Goal: Find specific page/section: Find specific page/section

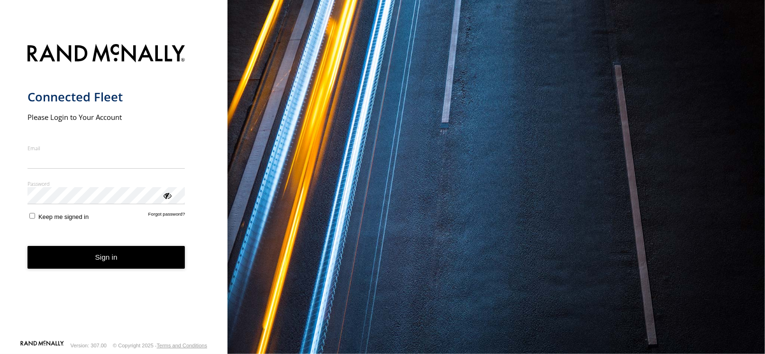
type input "**********"
click at [77, 260] on button "Sign in" at bounding box center [106, 257] width 158 height 23
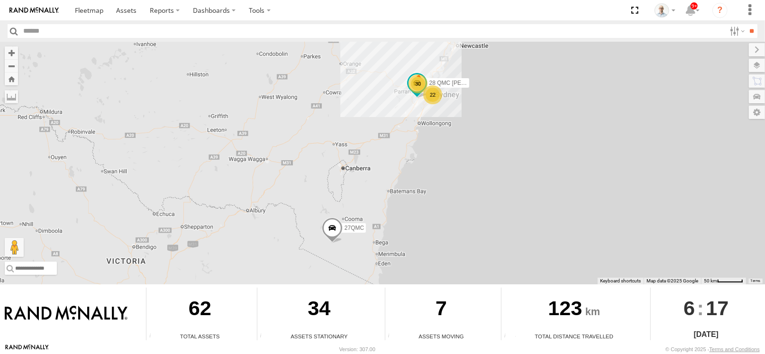
click at [419, 80] on div "30" at bounding box center [418, 83] width 19 height 19
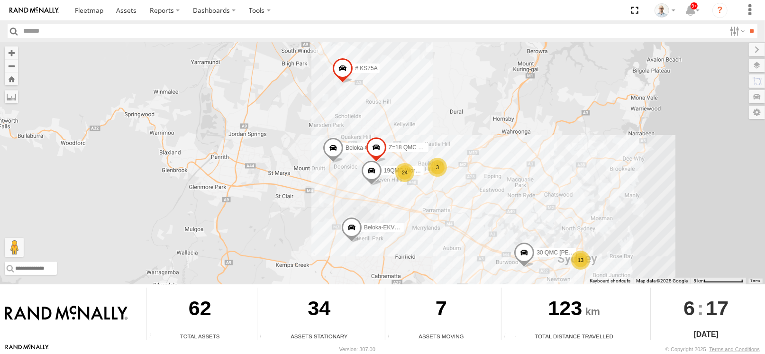
click at [401, 176] on div "24" at bounding box center [404, 172] width 19 height 19
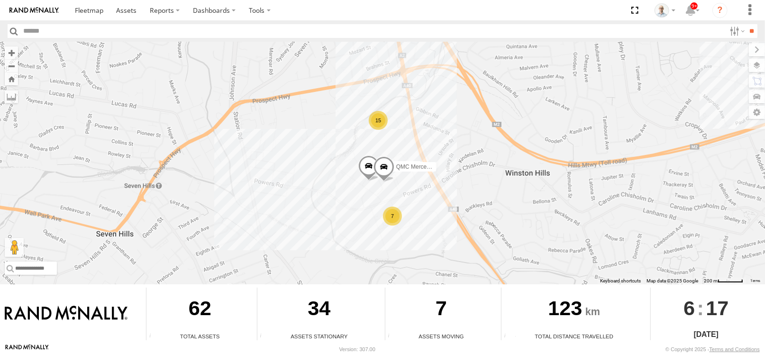
click at [396, 211] on div "7" at bounding box center [392, 216] width 19 height 19
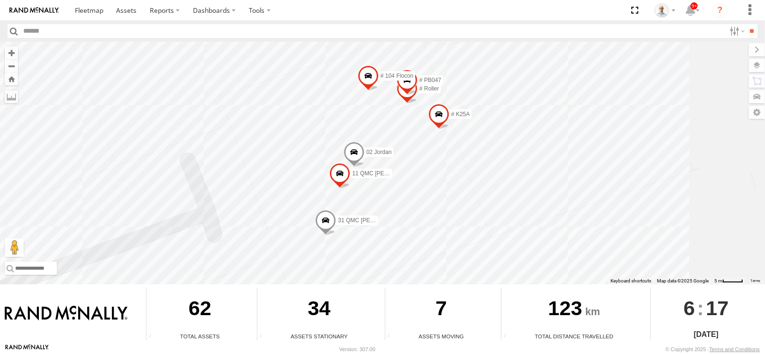
click at [344, 169] on span at bounding box center [339, 176] width 21 height 26
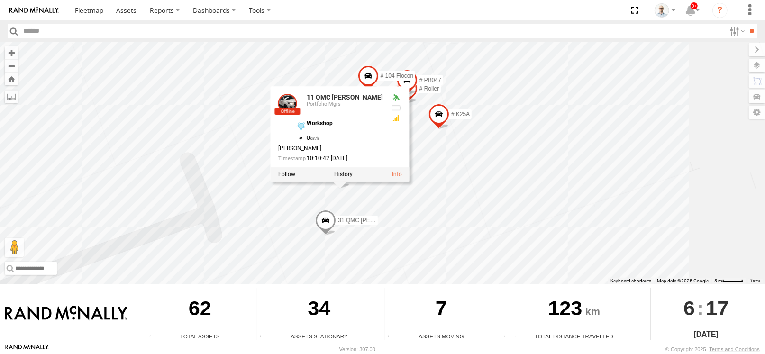
click at [625, 155] on div "28 QMC Nathan 27QMC # KS75A Beloka-EKV93V 19QMC Workshop Beloka-CHV61N Z=18 QMC…" at bounding box center [382, 163] width 765 height 243
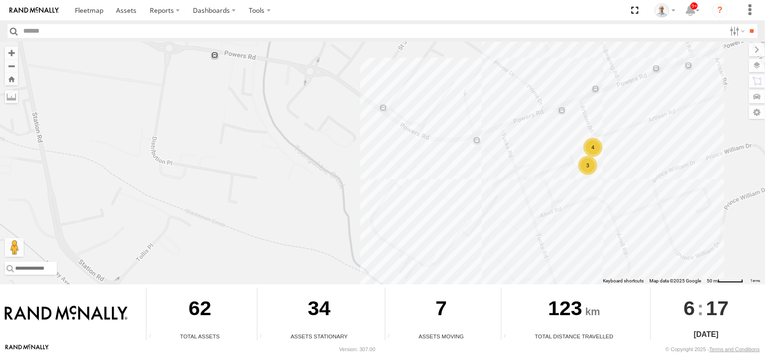
click at [652, 190] on div "28 QMC Nathan 27QMC # KS75A Beloka-EKV93V 19QMC Workshop Beloka-CHV61N Z=18 QMC…" at bounding box center [382, 163] width 765 height 243
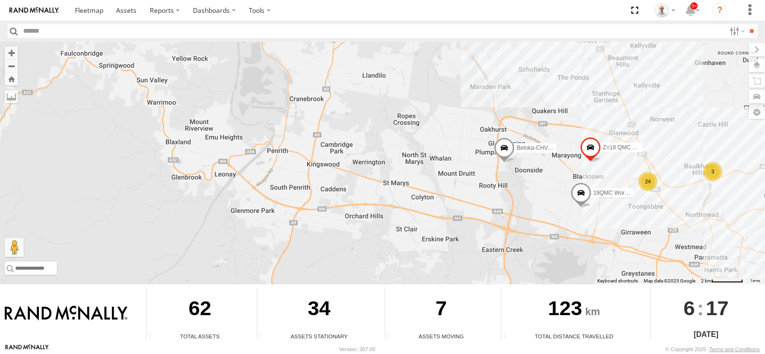
drag, startPoint x: 691, startPoint y: 197, endPoint x: 581, endPoint y: 197, distance: 110.0
click at [581, 197] on div "28 QMC Nathan 27QMC # KS75A Beloka-EKV93V 19QMC Workshop Beloka-CHV61N Z=18 QMC…" at bounding box center [382, 163] width 765 height 243
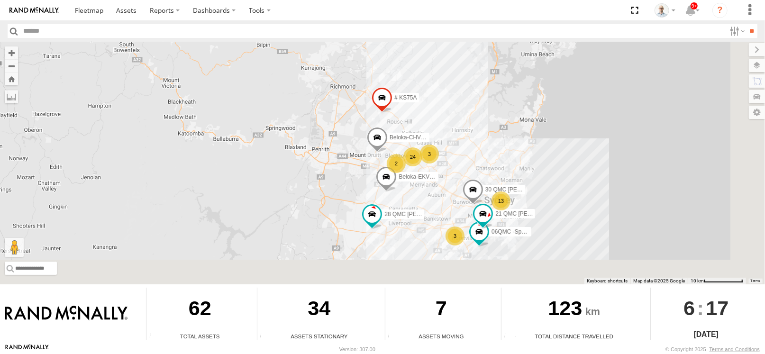
drag, startPoint x: 503, startPoint y: 224, endPoint x: 437, endPoint y: 206, distance: 68.8
click at [437, 206] on div "28 QMC Nathan 27QMC # KS75A Beloka-EKV93V Beloka-CHV61N 30 QMC David Carmona 13…" at bounding box center [382, 163] width 765 height 243
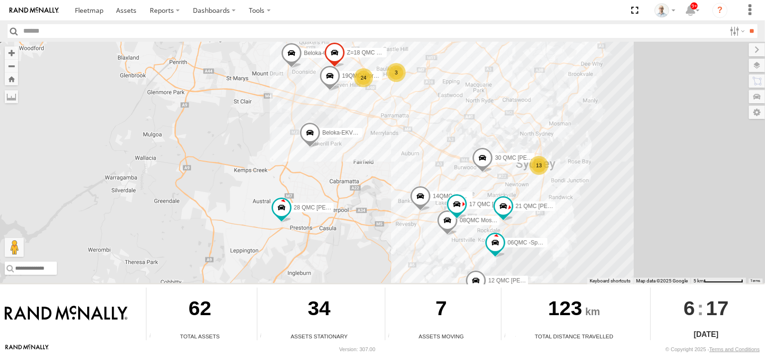
drag, startPoint x: 527, startPoint y: 218, endPoint x: 538, endPoint y: 176, distance: 43.2
click at [538, 176] on div "28 QMC Nathan 27QMC # KS75A Beloka-EKV93V Beloka-CHV61N 30 QMC David Carmona 21…" at bounding box center [382, 163] width 765 height 243
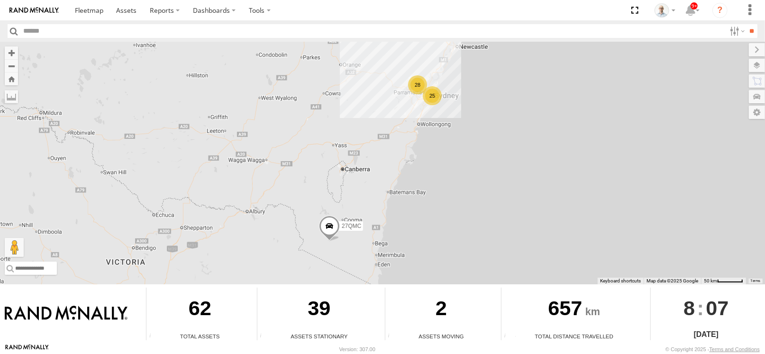
click at [418, 88] on div "28" at bounding box center [417, 84] width 19 height 19
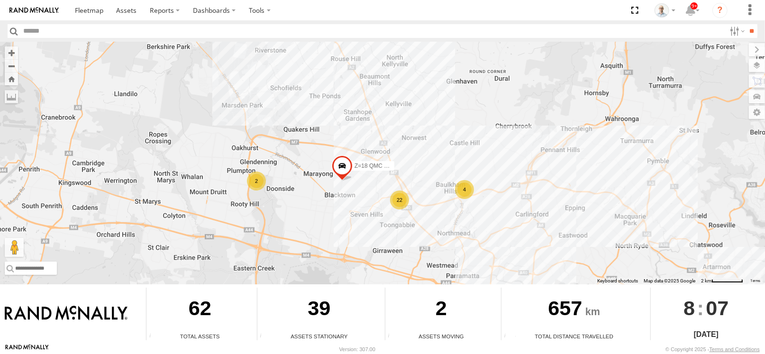
drag, startPoint x: 466, startPoint y: 200, endPoint x: 444, endPoint y: 158, distance: 47.9
click at [444, 159] on div "27QMC 4 22 # KS75A 2 Z=18 QMC Written off" at bounding box center [382, 163] width 765 height 243
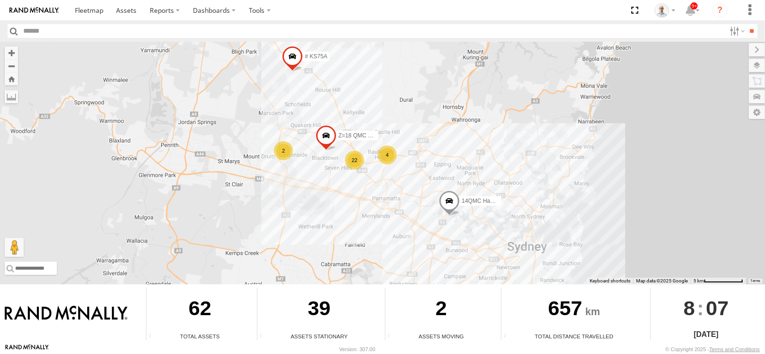
drag, startPoint x: 464, startPoint y: 240, endPoint x: 364, endPoint y: 161, distance: 127.2
click at [364, 162] on div "27QMC # KS75A Z=18 QMC Written off 4 22 2 14QMC Hamza" at bounding box center [382, 163] width 765 height 243
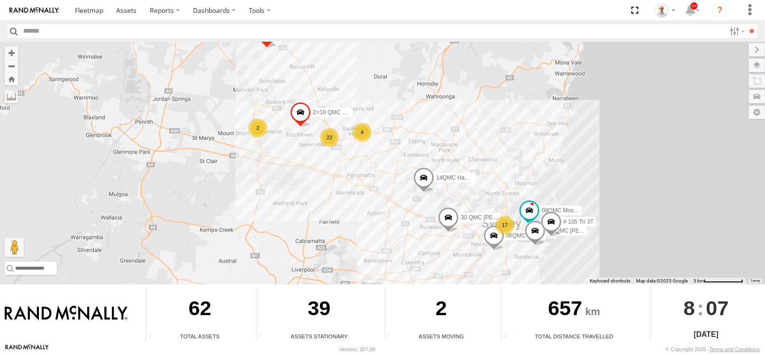
click at [329, 135] on div "22" at bounding box center [329, 137] width 19 height 19
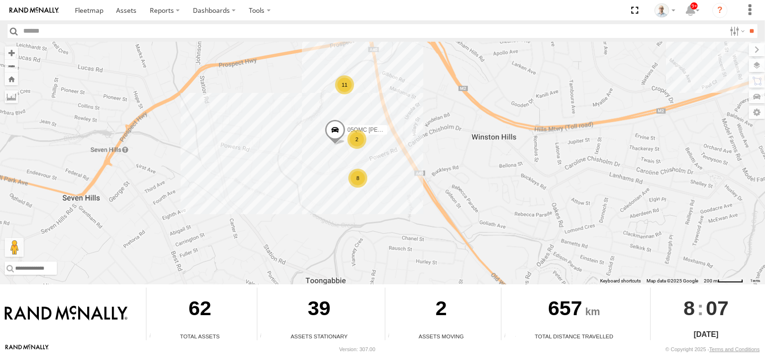
drag, startPoint x: 266, startPoint y: 176, endPoint x: 337, endPoint y: 149, distance: 75.6
click at [328, 145] on div "27QMC # KS75A Z=18 QMC Written off 14QMC Hamza 08QMC Mostafa 21 QMC Pat Junior …" at bounding box center [382, 163] width 765 height 243
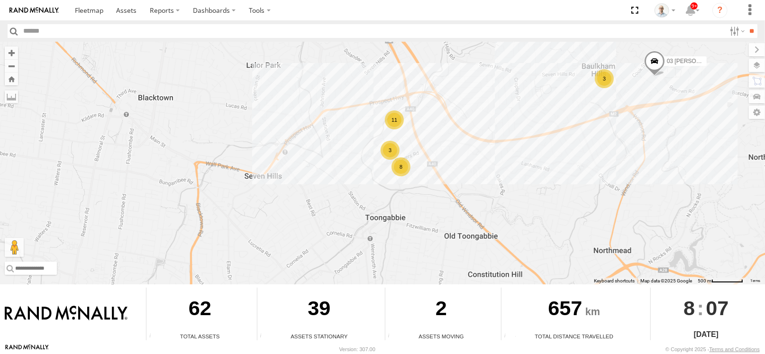
click at [407, 167] on div "8" at bounding box center [400, 166] width 19 height 19
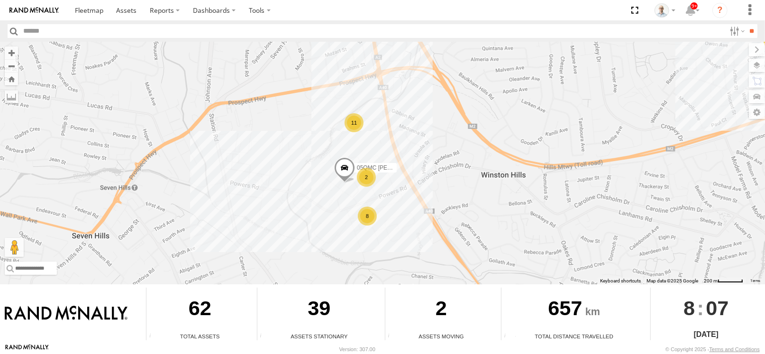
click at [355, 121] on div "11" at bounding box center [354, 122] width 19 height 19
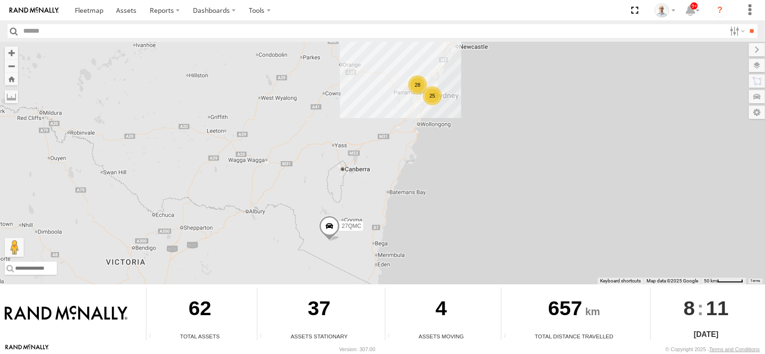
click at [415, 89] on div "28" at bounding box center [417, 84] width 19 height 19
click at [416, 92] on div "28" at bounding box center [418, 84] width 19 height 19
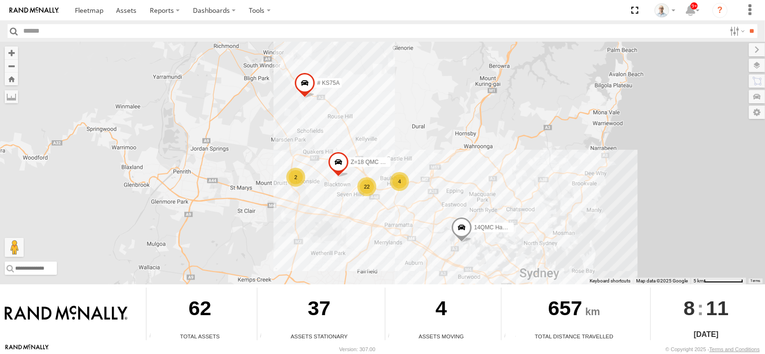
drag, startPoint x: 501, startPoint y: 252, endPoint x: 446, endPoint y: 194, distance: 80.8
click at [446, 194] on div "27QMC # KS75A Z=18 QMC Written off 4 22 2 14QMC Hamza" at bounding box center [382, 163] width 765 height 243
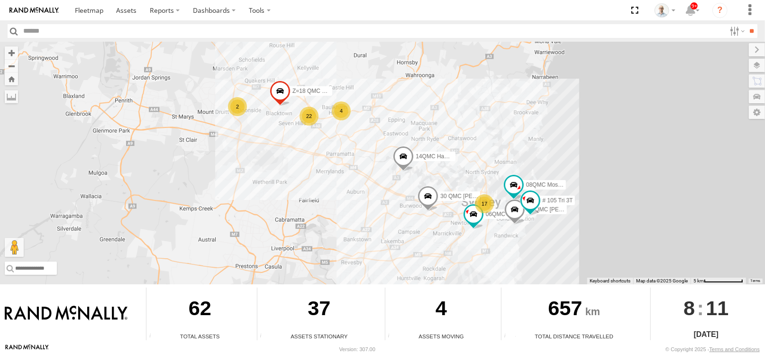
drag, startPoint x: 510, startPoint y: 237, endPoint x: 454, endPoint y: 172, distance: 86.3
click at [454, 172] on div "27QMC # KS75A Z=18 QMC Written off 4 22 2 14QMC Hamza 17 08QMC Mostafa 21 QMC P…" at bounding box center [382, 163] width 765 height 243
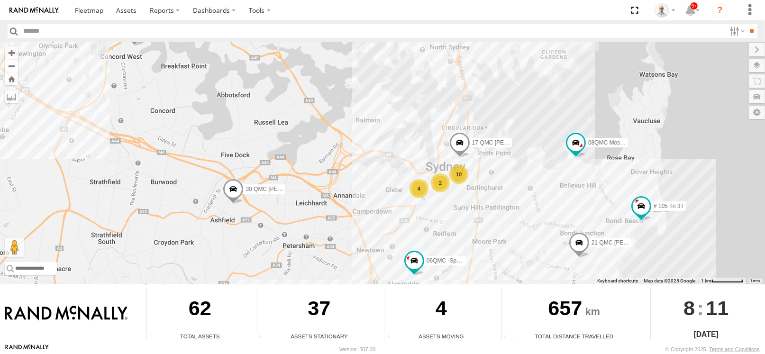
drag, startPoint x: 611, startPoint y: 185, endPoint x: 550, endPoint y: 167, distance: 63.7
click at [550, 167] on div "27QMC # KS75A Z=18 QMC Written off 14QMC Hamza 08QMC Mostafa 21 QMC Pat Junior …" at bounding box center [382, 163] width 765 height 243
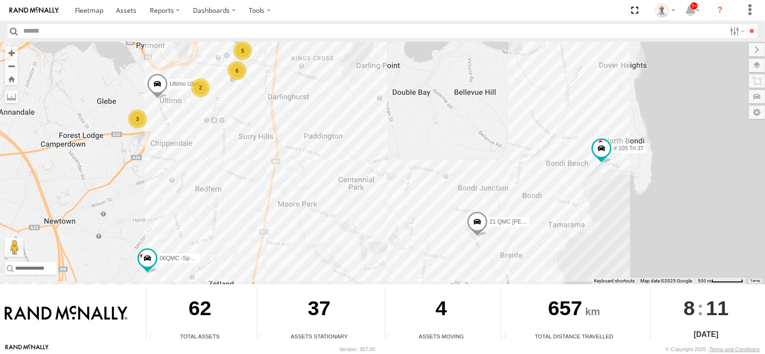
drag, startPoint x: 548, startPoint y: 172, endPoint x: 605, endPoint y: 107, distance: 86.7
click at [534, 85] on div "27QMC # KS75A Z=18 QMC Written off 14QMC Hamza 08QMC Mostafa 21 QMC Pat Junior …" at bounding box center [382, 163] width 765 height 243
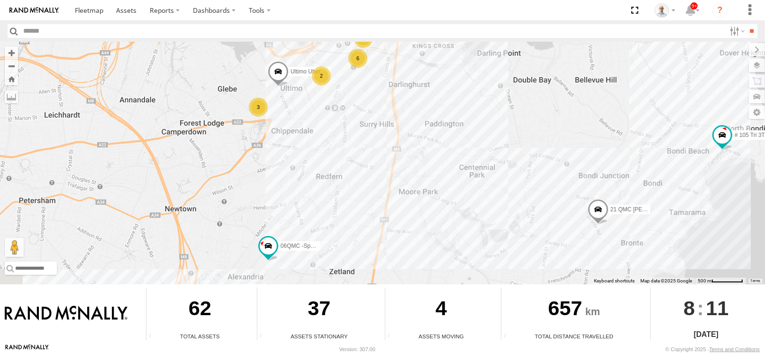
drag, startPoint x: 346, startPoint y: 167, endPoint x: 440, endPoint y: 147, distance: 96.4
click at [438, 152] on div "27QMC # KS75A Z=18 QMC Written off 14QMC Hamza 08QMC Mostafa 21 QMC Pat Junior …" at bounding box center [382, 163] width 765 height 243
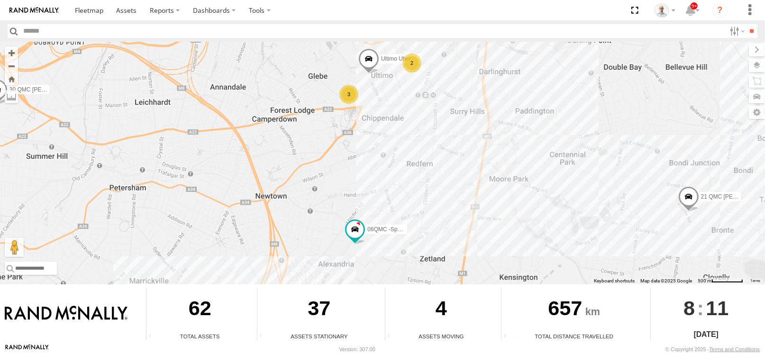
drag, startPoint x: 299, startPoint y: 154, endPoint x: 532, endPoint y: 185, distance: 235.3
click at [532, 185] on div "27QMC # KS75A Z=18 QMC Written off 14QMC Hamza 08QMC Mostafa 21 QMC Pat Junior …" at bounding box center [382, 163] width 765 height 243
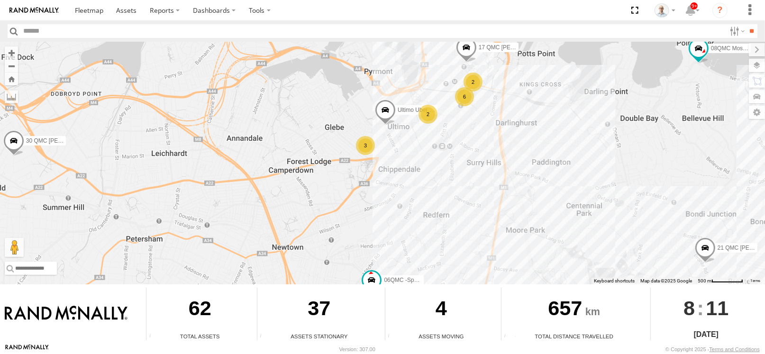
drag, startPoint x: 444, startPoint y: 172, endPoint x: 449, endPoint y: 186, distance: 15.6
click at [449, 186] on div "27QMC # KS75A Z=18 QMC Written off 14QMC Hamza 08QMC Mostafa 21 QMC Pat Junior …" at bounding box center [382, 163] width 765 height 243
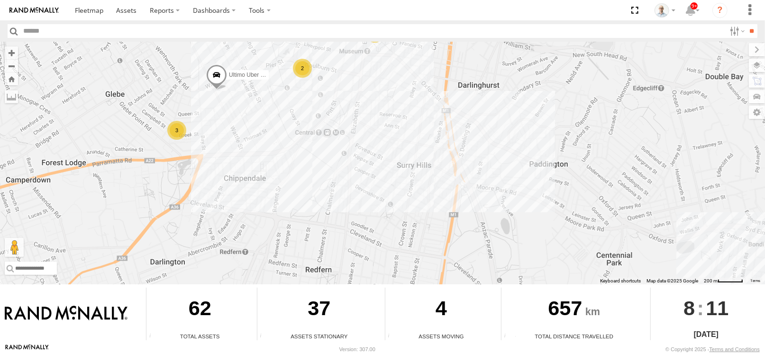
drag, startPoint x: 542, startPoint y: 207, endPoint x: 433, endPoint y: 149, distance: 123.0
click at [431, 152] on div "27QMC # KS75A Z=18 QMC Written off 14QMC Hamza 08QMC Mostafa 21 QMC Pat Junior …" at bounding box center [382, 163] width 765 height 243
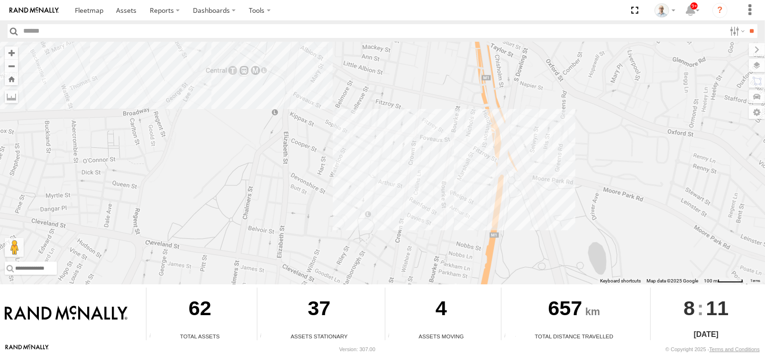
drag, startPoint x: 327, startPoint y: 150, endPoint x: 326, endPoint y: 116, distance: 34.1
click at [326, 116] on div "27QMC # KS75A Z=18 QMC Written off 14QMC Hamza 08QMC Mostafa 21 QMC Pat Junior …" at bounding box center [382, 163] width 765 height 243
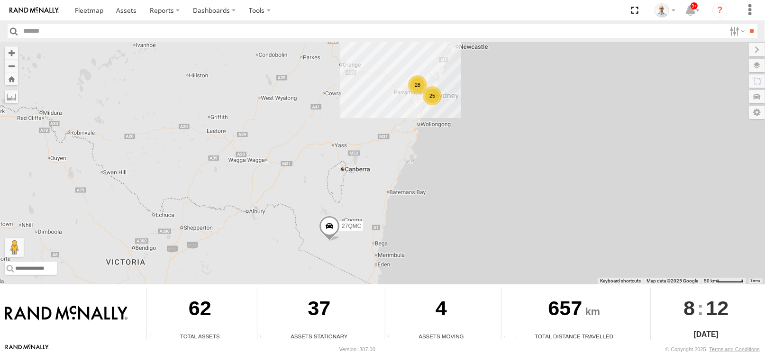
click at [437, 89] on div "25" at bounding box center [432, 95] width 19 height 19
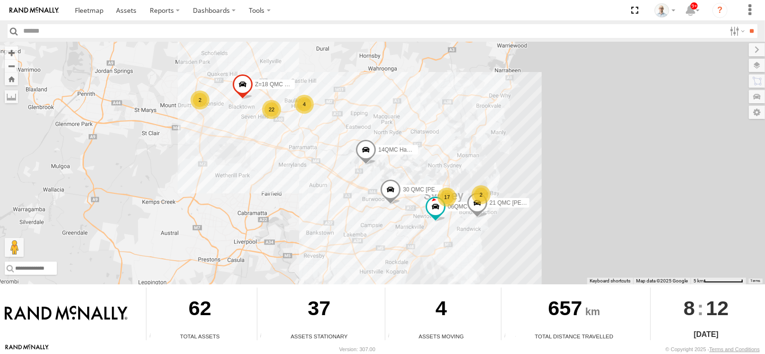
click at [454, 190] on div "17" at bounding box center [446, 197] width 19 height 19
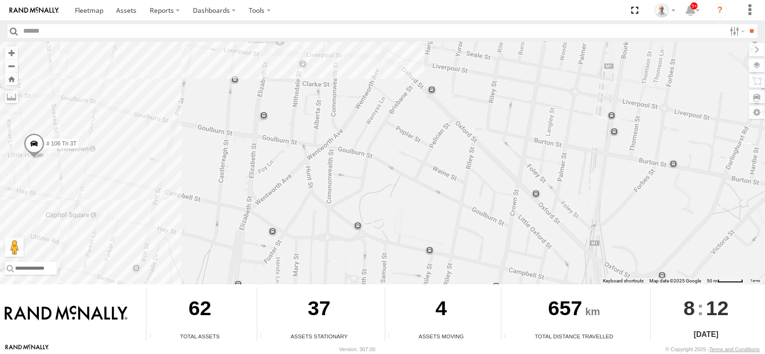
drag, startPoint x: 237, startPoint y: 172, endPoint x: 281, endPoint y: 185, distance: 45.9
click at [281, 185] on div "27QMC 21 QMC Pat Junior 06QMC -Spare 14QMC Hamza Z=18 QMC Written off 30 QMC Da…" at bounding box center [382, 163] width 765 height 243
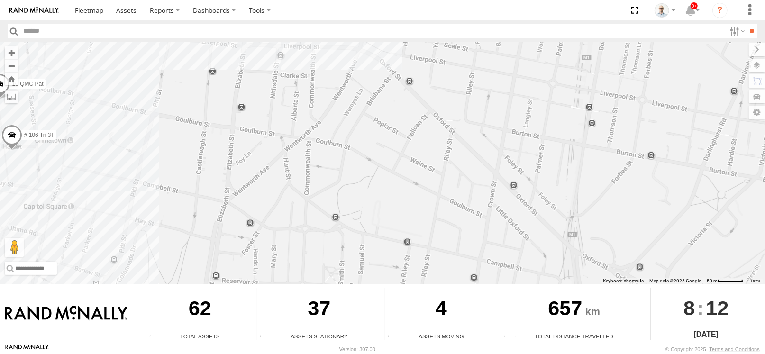
drag, startPoint x: 388, startPoint y: 188, endPoint x: 341, endPoint y: 172, distance: 49.9
click at [341, 172] on div "27QMC 21 QMC Pat Junior 06QMC -Spare 14QMC Hamza Z=18 QMC Written off 30 QMC Da…" at bounding box center [382, 163] width 765 height 243
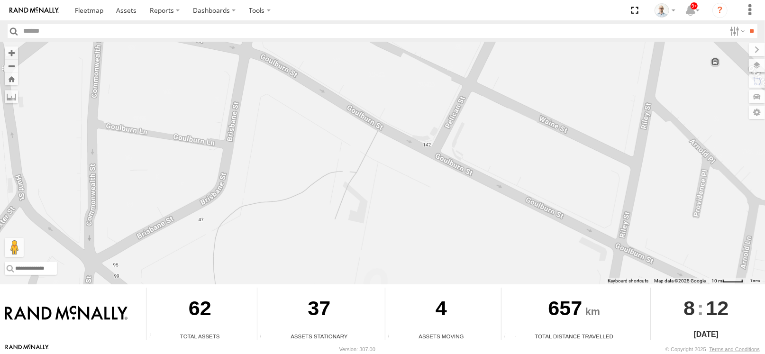
drag, startPoint x: 396, startPoint y: 214, endPoint x: 629, endPoint y: 146, distance: 242.5
click at [403, 195] on div "27QMC 21 QMC Pat Junior 06QMC -Spare 14QMC Hamza Z=18 QMC Written off 30 QMC Da…" at bounding box center [382, 163] width 765 height 243
click at [755, 69] on label at bounding box center [757, 65] width 16 height 13
click at [0, 0] on div "Basemaps" at bounding box center [0, 0] width 0 height 0
click at [0, 0] on span "Basemaps" at bounding box center [0, 0] width 0 height 0
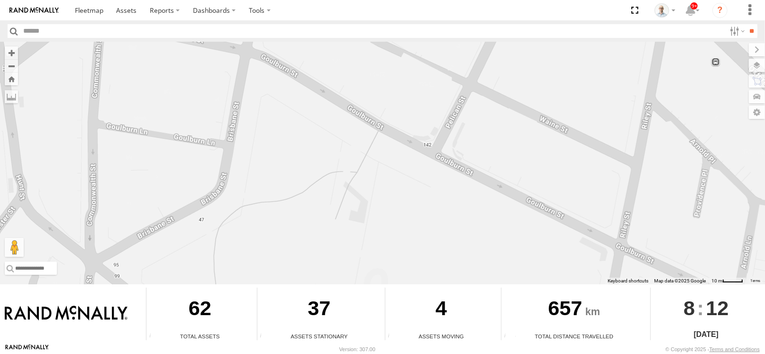
click at [0, 0] on span "Satellite + Roadmap" at bounding box center [0, 0] width 0 height 0
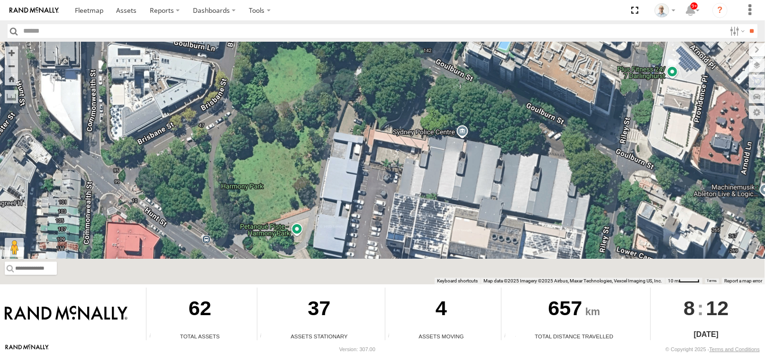
drag, startPoint x: 221, startPoint y: 180, endPoint x: 251, endPoint y: 137, distance: 52.1
click at [230, 100] on div "27QMC 21 QMC Pat Junior 06QMC -Spare 14QMC Hamza Z=18 QMC Written off 30 QMC Da…" at bounding box center [382, 163] width 765 height 243
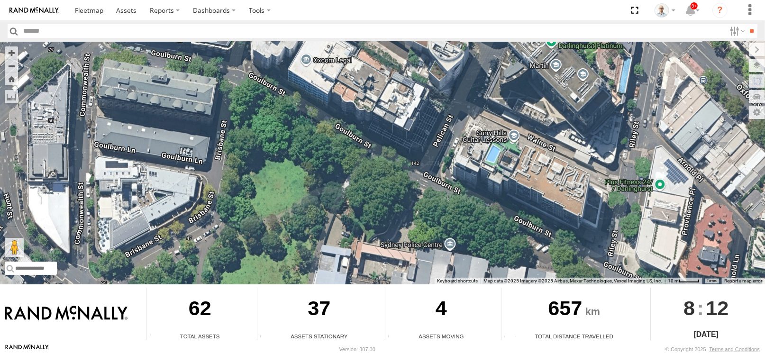
drag, startPoint x: 337, startPoint y: 114, endPoint x: 327, endPoint y: 241, distance: 127.0
click at [327, 241] on div "27QMC 21 QMC Pat Junior 06QMC -Spare 14QMC Hamza Z=18 QMC Written off 30 QMC Da…" at bounding box center [382, 163] width 765 height 243
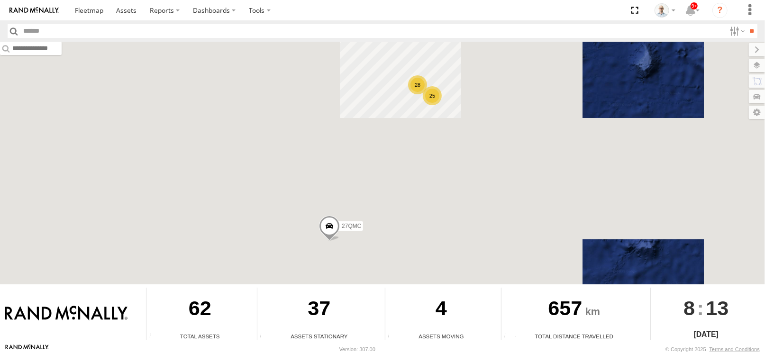
click at [435, 100] on div "25" at bounding box center [432, 95] width 19 height 19
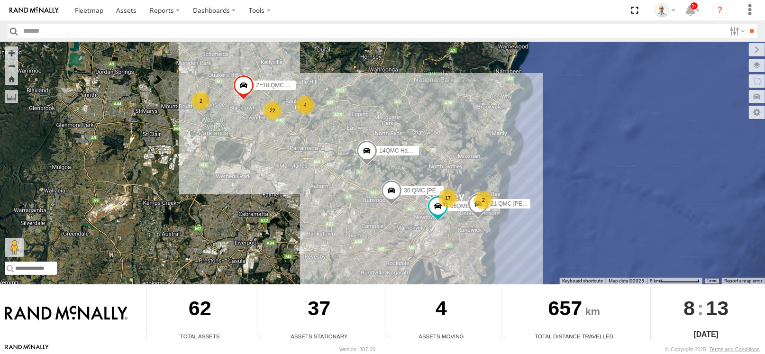
click at [300, 107] on div "4" at bounding box center [305, 105] width 19 height 19
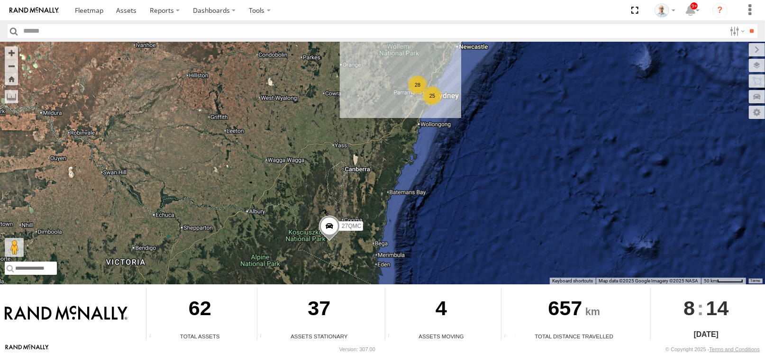
click at [414, 86] on div "28" at bounding box center [417, 84] width 19 height 19
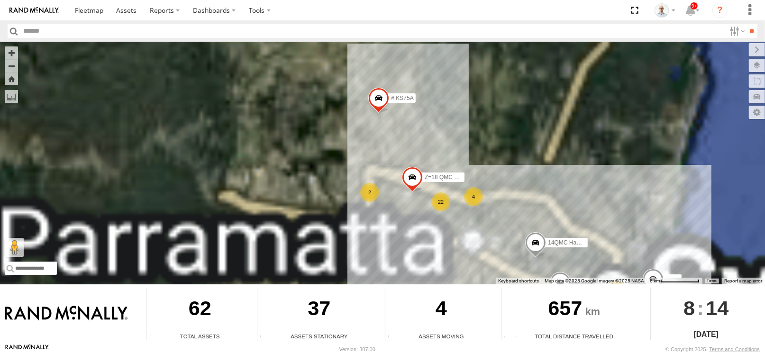
drag, startPoint x: 530, startPoint y: 202, endPoint x: 445, endPoint y: 119, distance: 119.0
click at [451, 126] on div "27QMC # KS75A Z=18 QMC Written off 17 4 22 2 14QMC Hamza" at bounding box center [382, 163] width 765 height 243
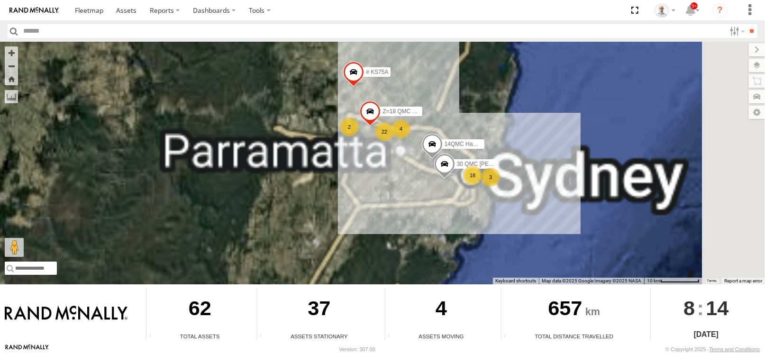
drag, startPoint x: 470, startPoint y: 219, endPoint x: 464, endPoint y: 209, distance: 11.5
click at [468, 218] on div "27QMC # KS75A Z=18 QMC Written off 14QMC Hamza 30 QMC David Carmona 18 3 4 22 2" at bounding box center [382, 163] width 765 height 243
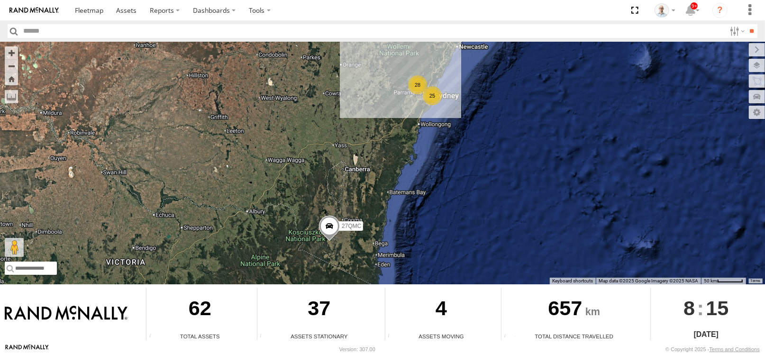
click at [432, 97] on div "25" at bounding box center [432, 95] width 19 height 19
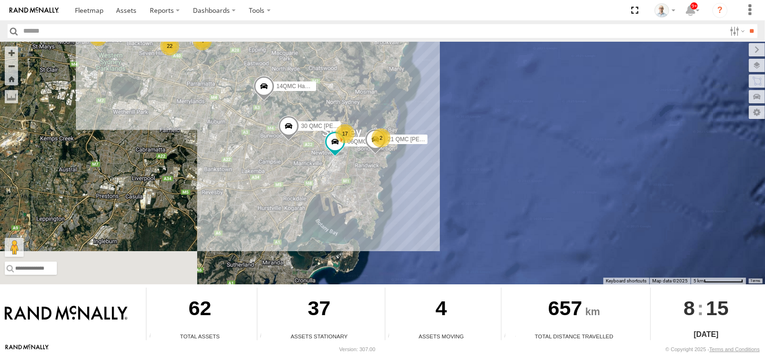
drag, startPoint x: 419, startPoint y: 247, endPoint x: 312, endPoint y: 181, distance: 125.6
click at [312, 181] on div "27QMC 17 2 4 22 21 QMC Pat Junior 2 06QMC -Spare 14QMC Hamza Z=18 QMC Written o…" at bounding box center [382, 163] width 765 height 243
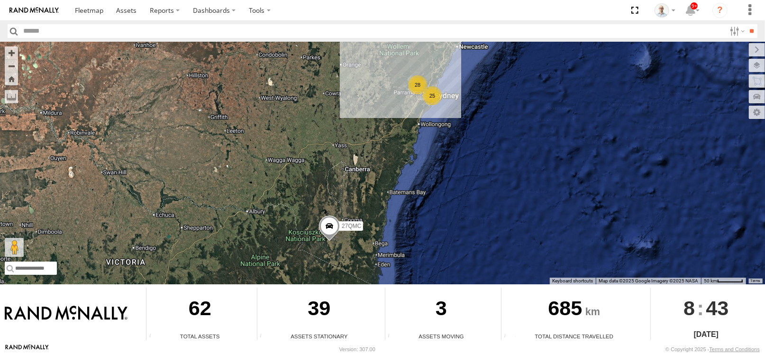
click at [429, 91] on div "25" at bounding box center [432, 95] width 19 height 19
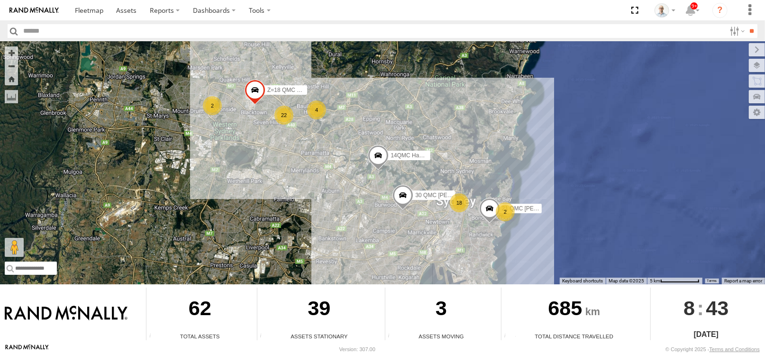
drag, startPoint x: 277, startPoint y: 115, endPoint x: 307, endPoint y: 121, distance: 31.0
click at [293, 121] on div "22" at bounding box center [283, 115] width 19 height 19
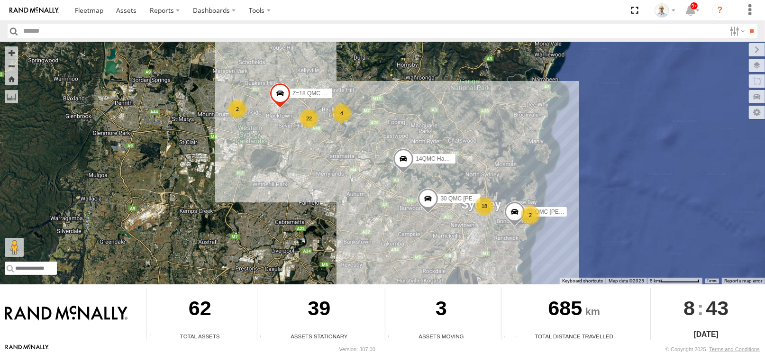
click at [306, 117] on div "22" at bounding box center [309, 118] width 19 height 19
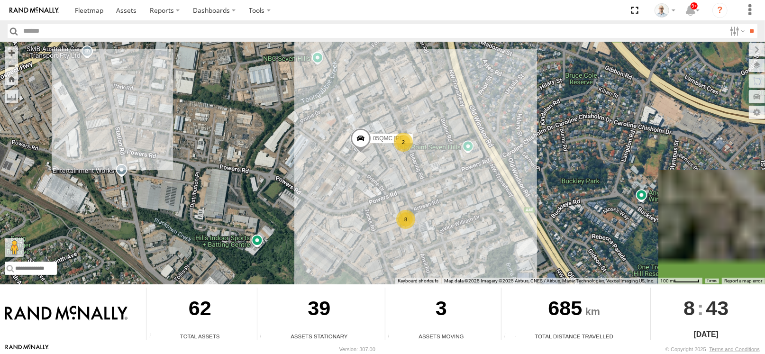
drag, startPoint x: 403, startPoint y: 150, endPoint x: 405, endPoint y: 98, distance: 52.6
click at [411, 92] on div "27QMC 21 QMC Pat Junior 14QMC Hamza Z=18 QMC Written off 30 QMC David Carmona 1…" at bounding box center [382, 163] width 765 height 243
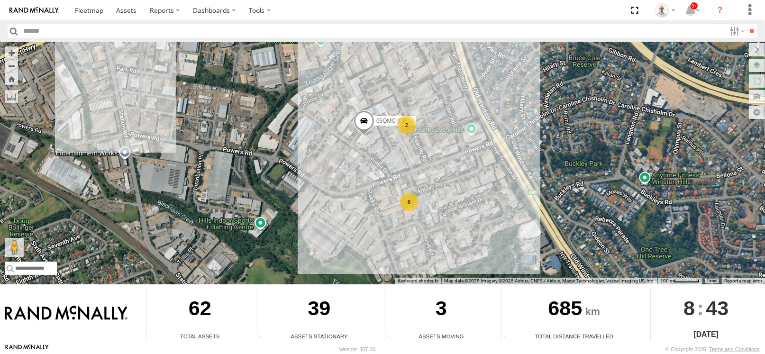
click at [407, 204] on div "8" at bounding box center [409, 201] width 19 height 19
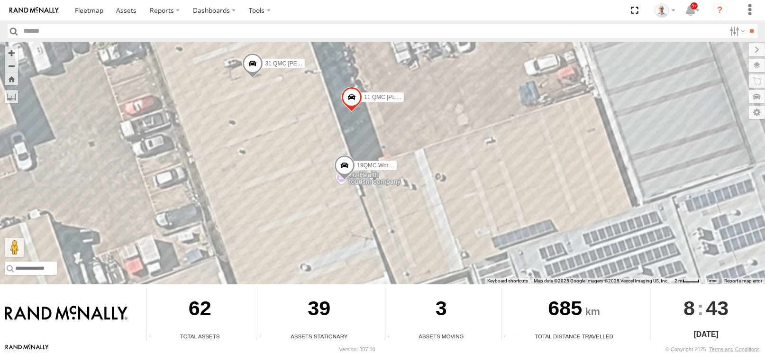
drag, startPoint x: 444, startPoint y: 198, endPoint x: 535, endPoint y: 111, distance: 126.1
click at [535, 112] on div "27QMC 21 QMC Pat Junior 14QMC Hamza Z=18 QMC Written off 30 QMC David Carmona 0…" at bounding box center [382, 163] width 765 height 243
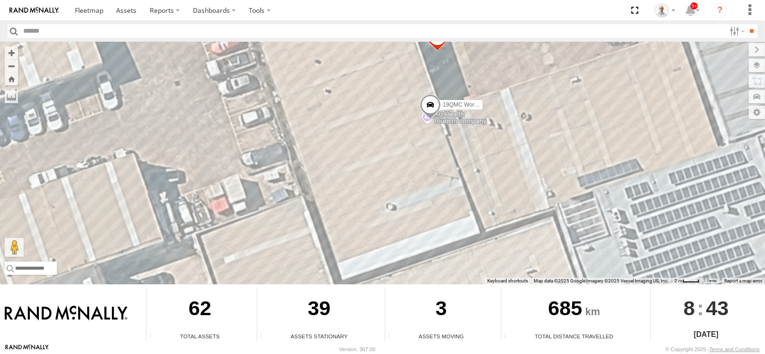
click at [421, 113] on span at bounding box center [430, 107] width 21 height 26
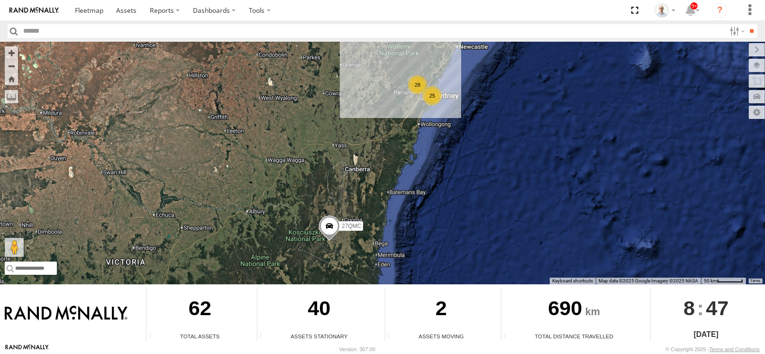
click at [417, 90] on div "28" at bounding box center [417, 84] width 19 height 19
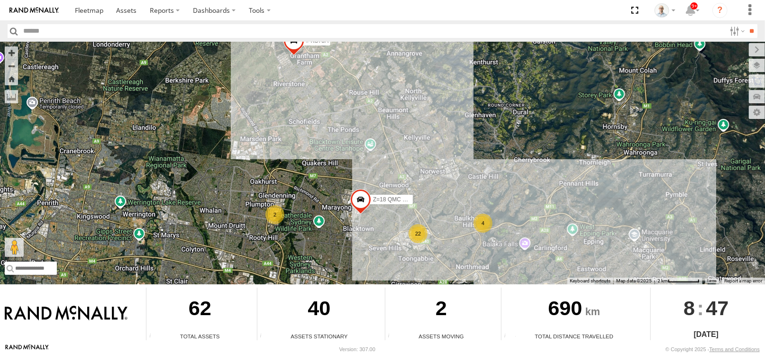
drag, startPoint x: 429, startPoint y: 179, endPoint x: 424, endPoint y: 172, distance: 8.8
click at [424, 172] on div "27QMC 4 22 # KS75A 2 Z=18 QMC Written off" at bounding box center [382, 163] width 765 height 243
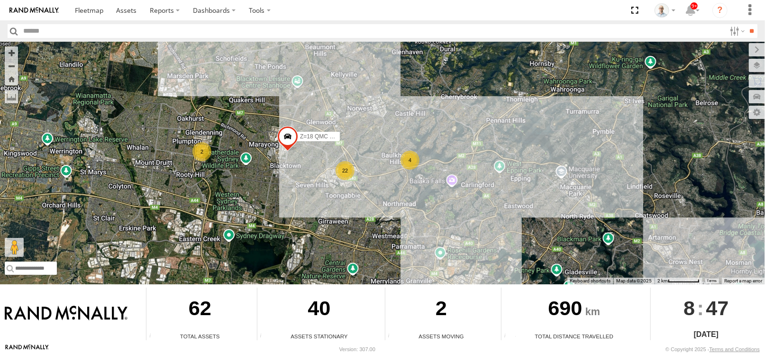
drag, startPoint x: 455, startPoint y: 213, endPoint x: 382, endPoint y: 149, distance: 97.4
click at [382, 149] on div "27QMC 4 22 # KS75A 2 Z=18 QMC Written off" at bounding box center [382, 163] width 765 height 243
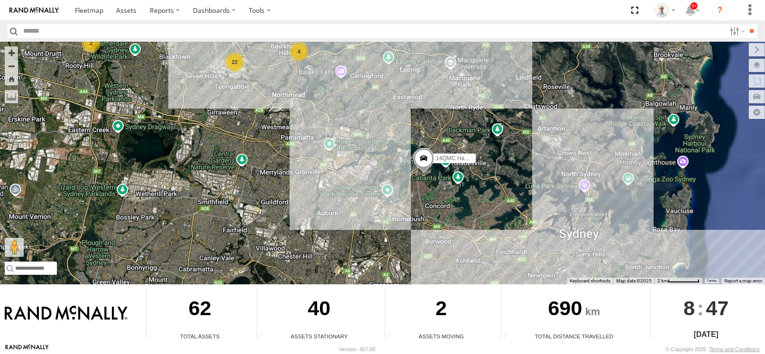
drag, startPoint x: 423, startPoint y: 207, endPoint x: 337, endPoint y: 116, distance: 125.1
click at [337, 116] on div "27QMC 4 22 # KS75A 2 Z=18 QMC Written off 14QMC Hamza" at bounding box center [382, 163] width 765 height 243
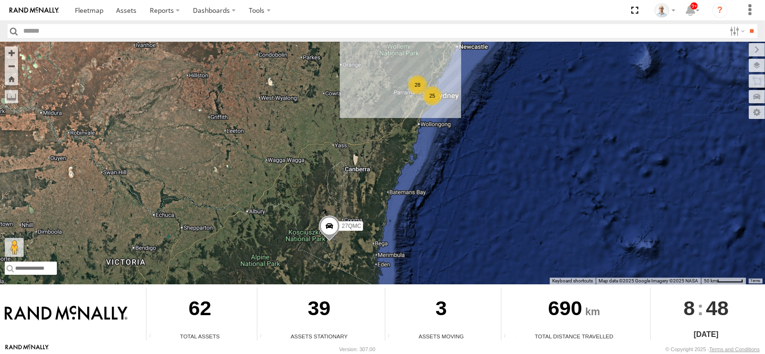
click at [439, 100] on div "25" at bounding box center [432, 95] width 19 height 19
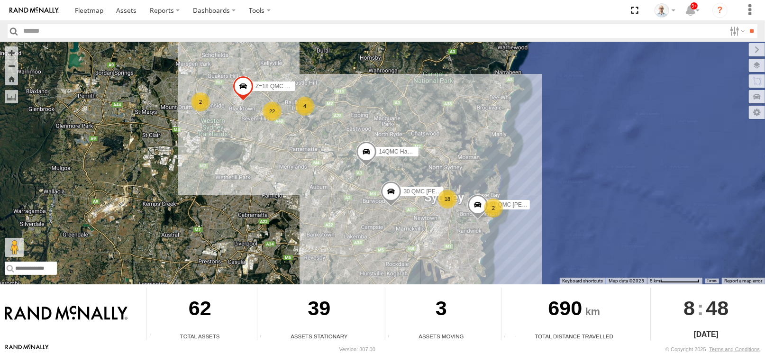
click at [482, 203] on span at bounding box center [477, 207] width 21 height 26
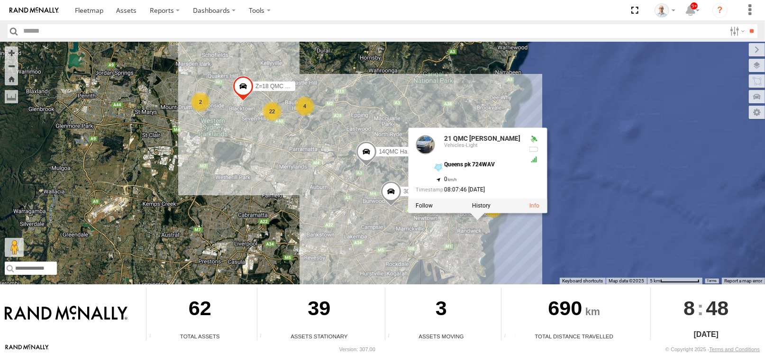
click at [454, 83] on div "27QMC 18 2 4 22 21 QMC Pat Junior 2 14QMC Hamza Z=18 QMC Written off 30 QMC Dav…" at bounding box center [382, 163] width 765 height 243
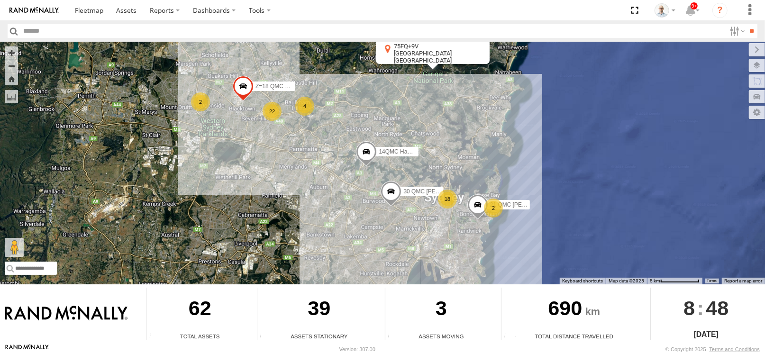
click at [355, 189] on div "27QMC 18 2 4 22 21 QMC Pat Junior 2 14QMC Hamza Z=18 QMC Written off 30 QMC Dav…" at bounding box center [382, 163] width 765 height 243
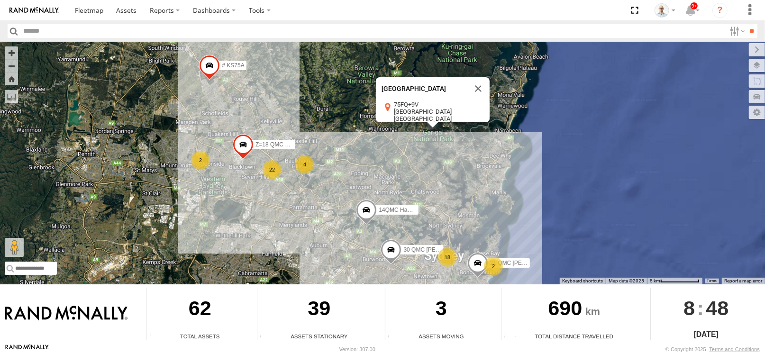
click at [535, 214] on div "27QMC 18 2 4 22 21 QMC Pat Junior 2 14QMC Hamza Z=18 QMC Written off 30 QMC Dav…" at bounding box center [382, 163] width 765 height 243
click at [464, 202] on div "27QMC 18 2 4 22 21 QMC Pat Junior 2 14QMC Hamza Z=18 QMC Written off 30 QMC Dav…" at bounding box center [382, 163] width 765 height 243
click at [479, 77] on button "Close" at bounding box center [478, 88] width 23 height 23
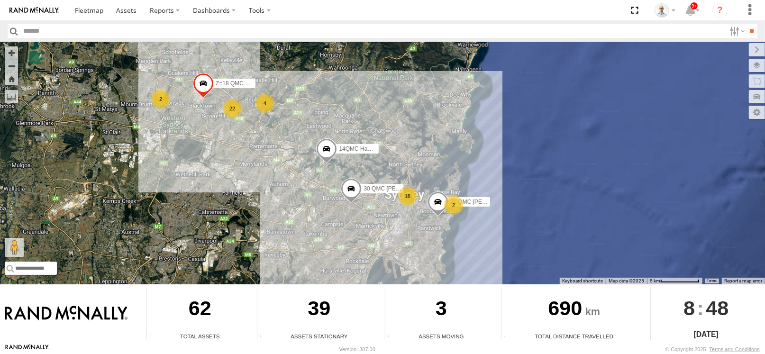
drag, startPoint x: 504, startPoint y: 203, endPoint x: 464, endPoint y: 202, distance: 40.3
click at [465, 137] on div "27QMC 18 2 4 22 21 QMC Pat Junior 2 14QMC Hamza Z=18 QMC Written off 30 QMC Dav…" at bounding box center [382, 163] width 765 height 243
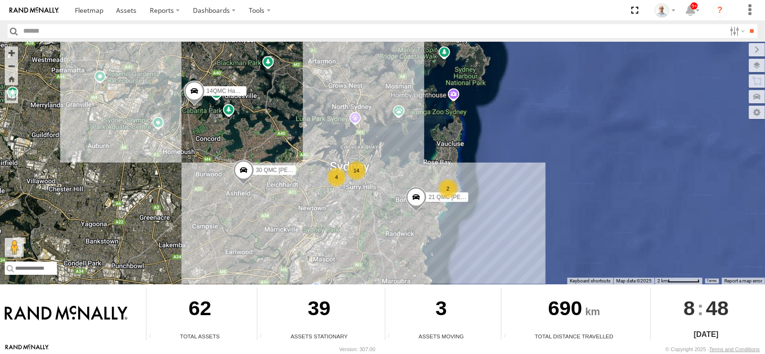
drag, startPoint x: 348, startPoint y: 209, endPoint x: 369, endPoint y: 208, distance: 20.4
click at [369, 208] on div "27QMC 21 QMC Pat Junior 14QMC Hamza Z=18 QMC Written off 30 QMC David Carmona #…" at bounding box center [382, 163] width 765 height 243
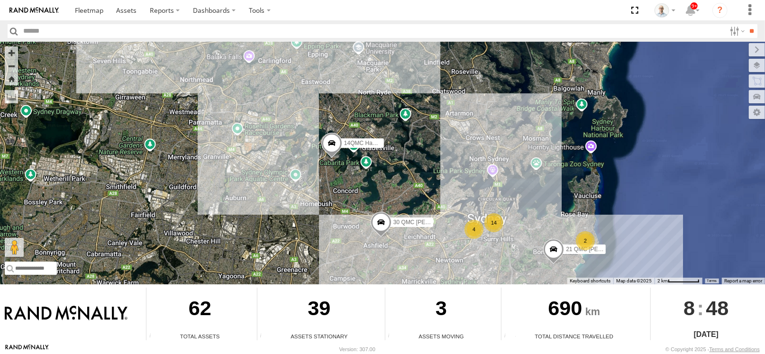
drag, startPoint x: 439, startPoint y: 154, endPoint x: 552, endPoint y: 206, distance: 124.5
click at [552, 206] on div "27QMC 21 QMC Pat Junior 14QMC Hamza Z=18 QMC Written off 30 QMC David Carmona #…" at bounding box center [382, 163] width 765 height 243
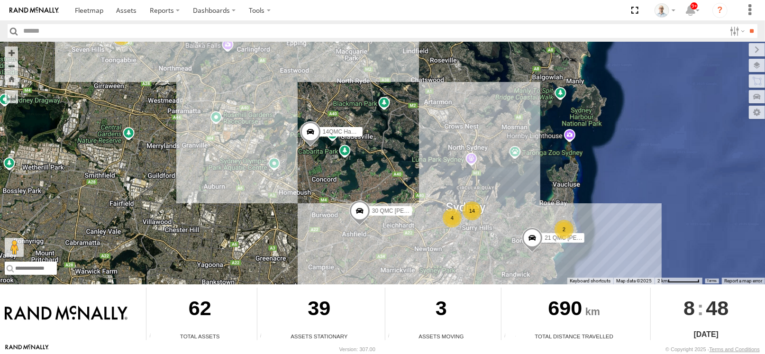
drag, startPoint x: 518, startPoint y: 235, endPoint x: 487, endPoint y: 200, distance: 47.0
click at [487, 200] on div "27QMC 21 QMC Pat Junior 14QMC Hamza Z=18 QMC Written off 30 QMC David Carmona #…" at bounding box center [382, 163] width 765 height 243
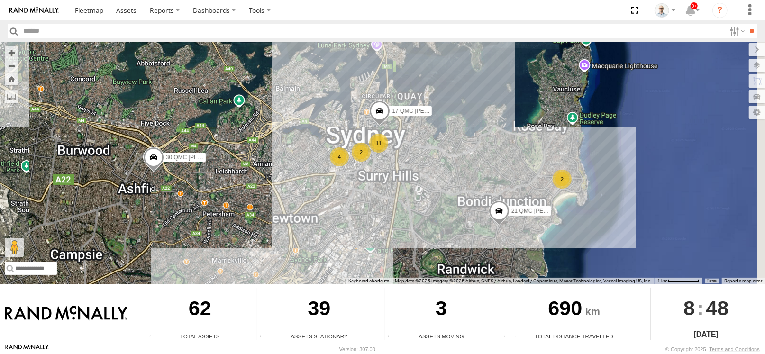
drag, startPoint x: 482, startPoint y: 218, endPoint x: 443, endPoint y: 189, distance: 48.8
click at [443, 189] on div "27QMC 21 QMC Pat Junior 14QMC Hamza Z=18 QMC Written off 30 QMC David Carmona #…" at bounding box center [382, 163] width 765 height 243
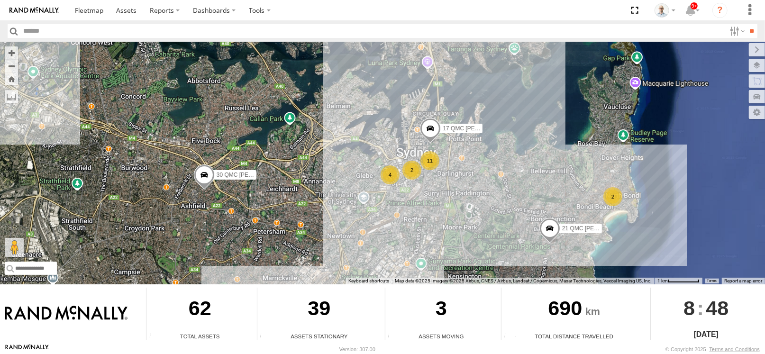
drag, startPoint x: 290, startPoint y: 185, endPoint x: 350, endPoint y: 209, distance: 64.2
click at [350, 209] on div "27QMC 21 QMC Pat Junior 14QMC Hamza Z=18 QMC Written off 30 QMC David Carmona #…" at bounding box center [382, 163] width 765 height 243
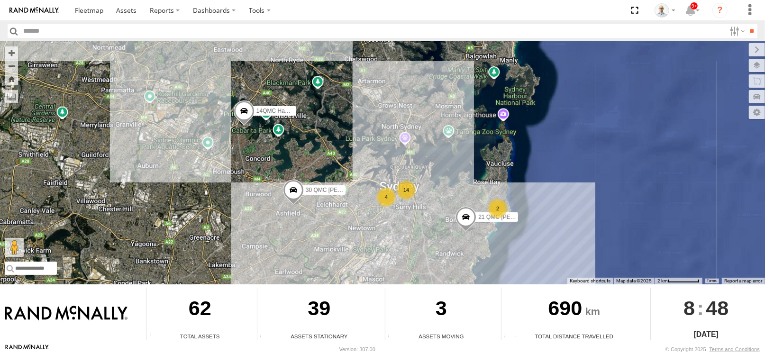
drag, startPoint x: 349, startPoint y: 205, endPoint x: 367, endPoint y: 212, distance: 19.2
click at [367, 212] on div "27QMC 21 QMC Pat Junior 14QMC Hamza Z=18 QMC Written off 30 QMC David Carmona #…" at bounding box center [382, 163] width 765 height 243
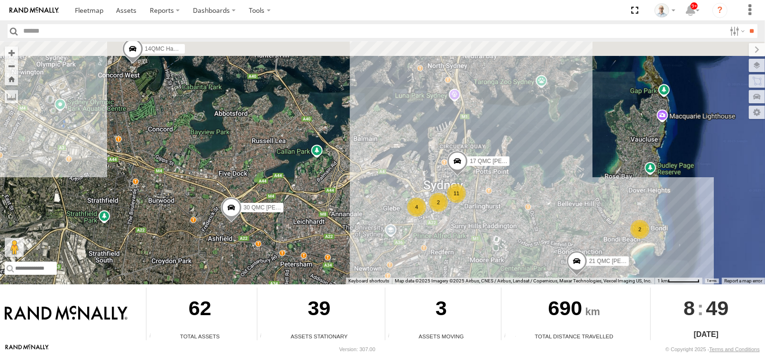
drag, startPoint x: 356, startPoint y: 200, endPoint x: 366, endPoint y: 224, distance: 25.3
click at [366, 226] on div "27QMC 21 QMC Pat Junior 14QMC Hamza Z=18 QMC Written off 30 QMC David Carmona #…" at bounding box center [382, 163] width 765 height 243
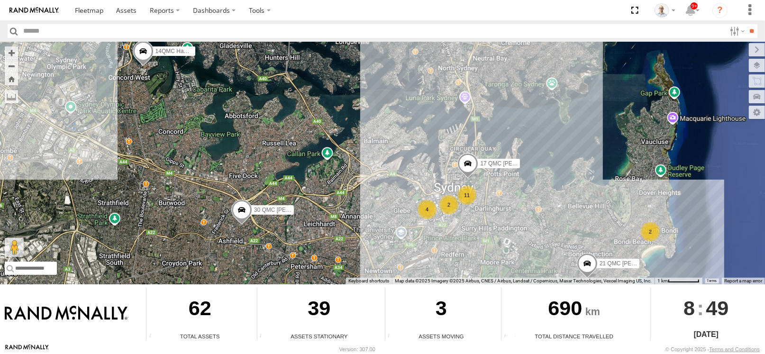
drag, startPoint x: 617, startPoint y: 203, endPoint x: 628, endPoint y: 206, distance: 11.8
click at [628, 206] on div "27QMC 21 QMC Pat Junior 14QMC Hamza Z=18 QMC Written off 30 QMC David Carmona #…" at bounding box center [382, 163] width 765 height 243
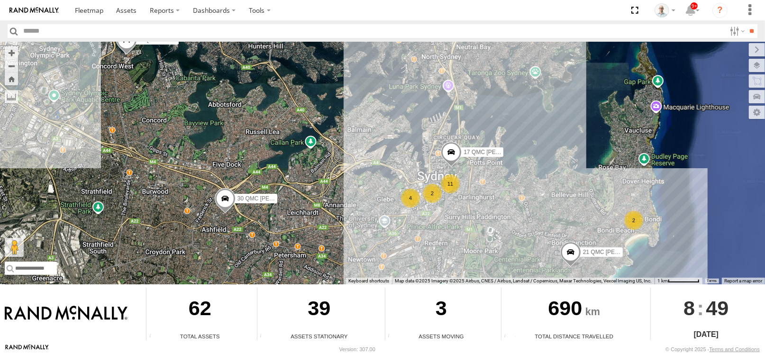
drag, startPoint x: 610, startPoint y: 217, endPoint x: 589, endPoint y: 202, distance: 25.6
click at [589, 202] on div "27QMC 21 QMC Pat Junior 14QMC Hamza Z=18 QMC Written off 30 QMC David Carmona #…" at bounding box center [382, 163] width 765 height 243
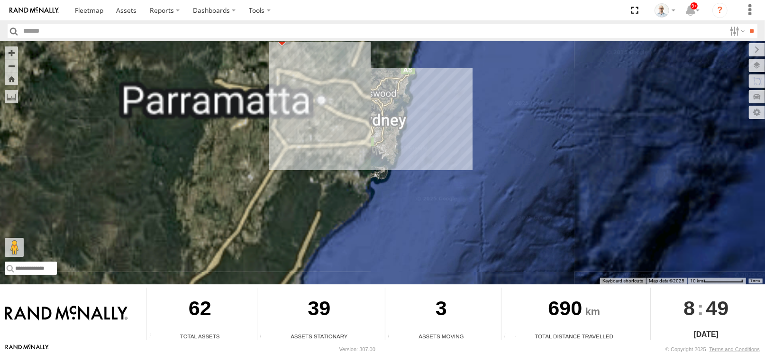
drag, startPoint x: 331, startPoint y: 122, endPoint x: 379, endPoint y: 207, distance: 97.8
click at [379, 207] on div "27QMC # KS75A" at bounding box center [382, 163] width 765 height 243
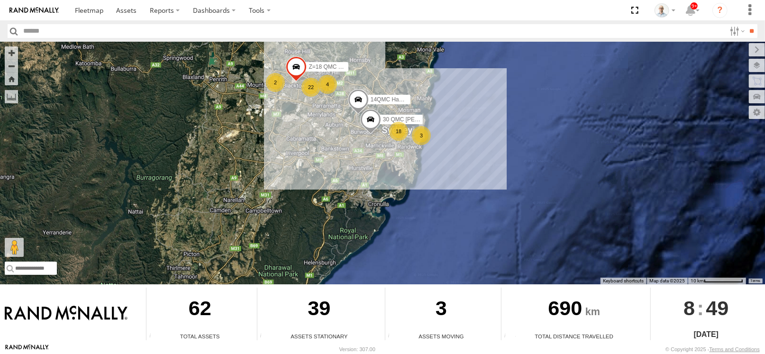
drag, startPoint x: 359, startPoint y: 151, endPoint x: 417, endPoint y: 211, distance: 83.5
click at [416, 237] on div "27QMC # KS75A 18 3 4 22 2 14QMC Hamza Z=18 QMC Written off 30 QMC David Carmona" at bounding box center [382, 163] width 765 height 243
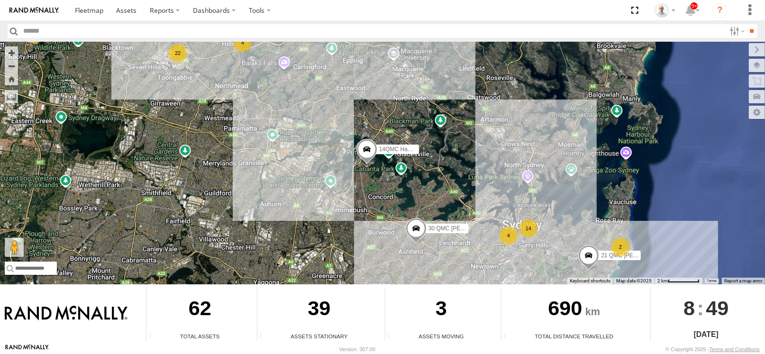
drag, startPoint x: 407, startPoint y: 204, endPoint x: 369, endPoint y: 206, distance: 37.9
click at [369, 206] on div "27QMC # KS75A 14QMC Hamza Z=18 QMC Written off 30 QMC David Carmona 14 4 2 4 22…" at bounding box center [382, 163] width 765 height 243
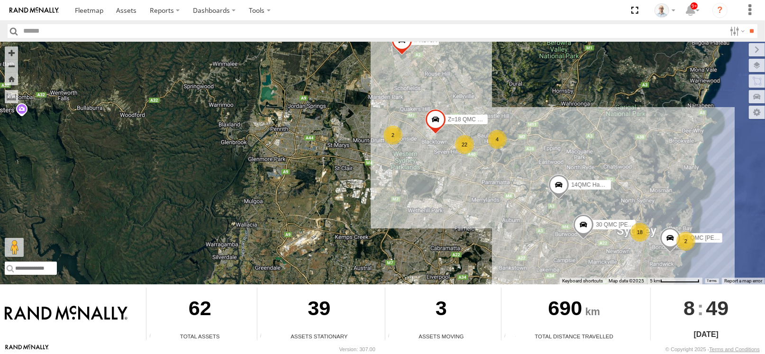
drag, startPoint x: 354, startPoint y: 197, endPoint x: 529, endPoint y: 205, distance: 175.6
click at [529, 205] on div "27QMC # KS75A 14QMC Hamza Z=18 QMC Written off 30 QMC David Carmona 21 QMC Pat …" at bounding box center [382, 163] width 765 height 243
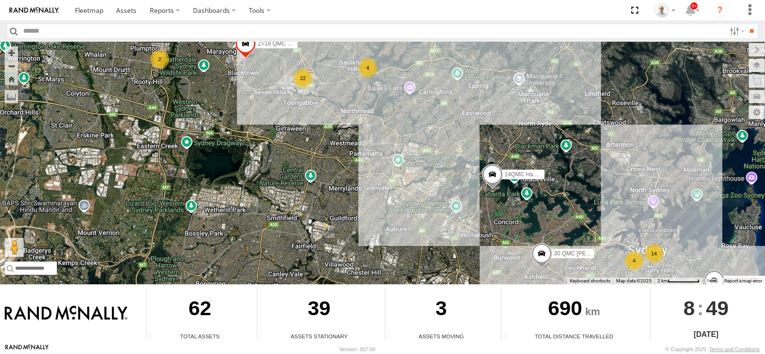
drag, startPoint x: 535, startPoint y: 202, endPoint x: 435, endPoint y: 192, distance: 100.5
click at [440, 195] on div "27QMC # KS75A 14QMC Hamza Z=18 QMC Written off 30 QMC David Carmona 21 QMC Pat …" at bounding box center [382, 163] width 765 height 243
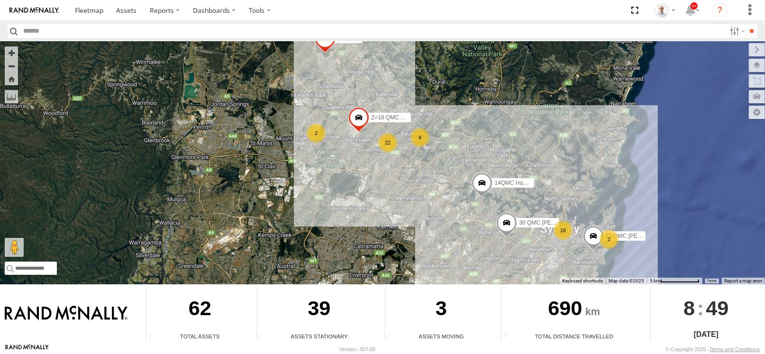
drag, startPoint x: 446, startPoint y: 167, endPoint x: 457, endPoint y: 183, distance: 20.1
click at [457, 183] on div "27QMC # KS75A 14QMC Hamza Z=18 QMC Written off 30 QMC David Carmona 21 QMC Pat …" at bounding box center [382, 163] width 765 height 243
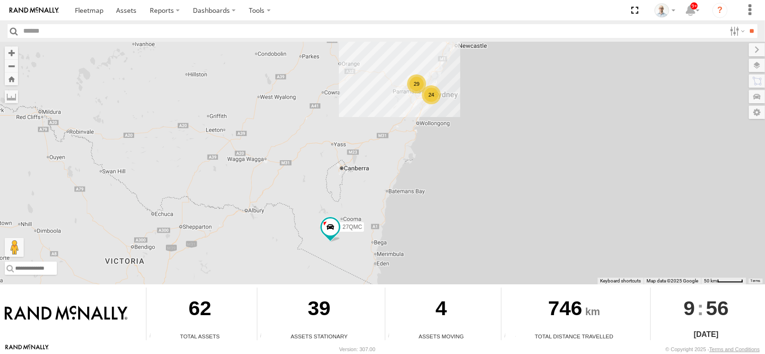
click at [417, 84] on div "29" at bounding box center [416, 83] width 19 height 19
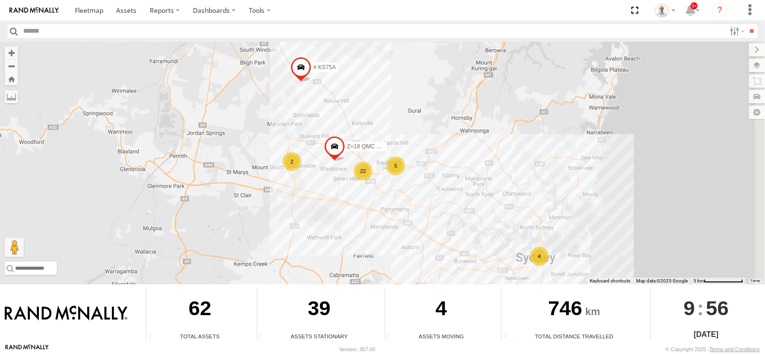
drag, startPoint x: 445, startPoint y: 176, endPoint x: 382, endPoint y: 111, distance: 89.8
click at [390, 116] on div "27QMC # KS75A Z=18 QMC Written off 5 22 2 4" at bounding box center [382, 163] width 765 height 243
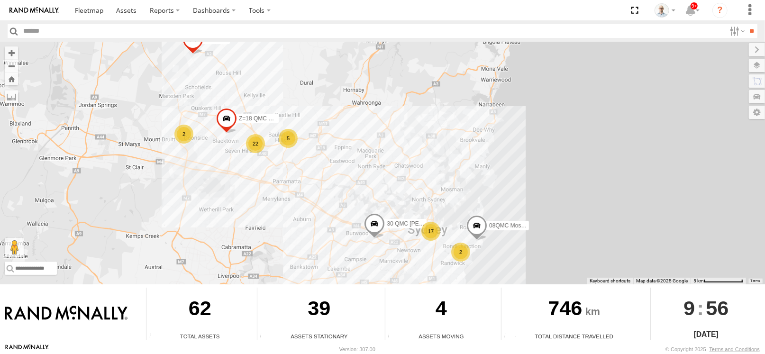
drag, startPoint x: 311, startPoint y: 110, endPoint x: 291, endPoint y: 160, distance: 53.6
click at [267, 153] on div "27QMC # KS75A Z=18 QMC Written off # 102 UD 9T 30 QMC David Carmona 08QMC Mosta…" at bounding box center [382, 163] width 765 height 243
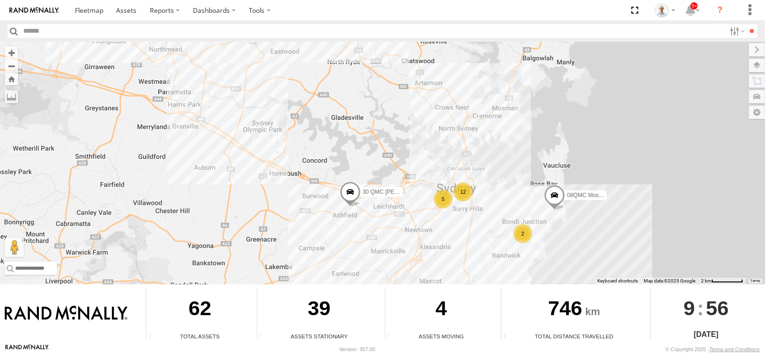
drag, startPoint x: 349, startPoint y: 227, endPoint x: 422, endPoint y: 191, distance: 81.0
click at [422, 191] on div "27QMC # KS75A Z=18 QMC Written off # 102 UD 9T 30 QMC David Carmona 12 5 08QMC …" at bounding box center [382, 163] width 765 height 243
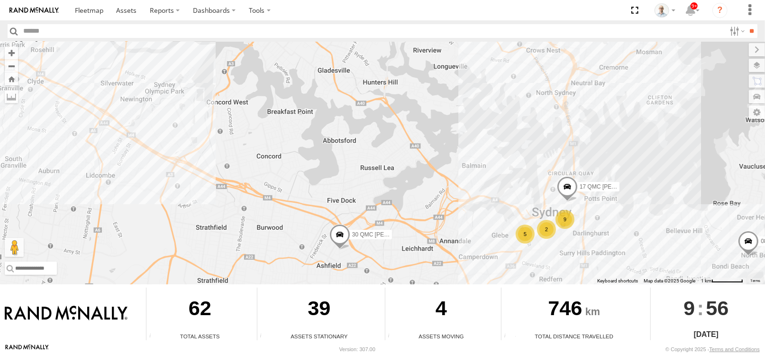
drag, startPoint x: 297, startPoint y: 159, endPoint x: 492, endPoint y: 199, distance: 199.7
click at [490, 200] on div "27QMC # KS75A Z=18 QMC Written off # 102 UD 9T 30 QMC David Carmona 08QMC Mosta…" at bounding box center [382, 163] width 765 height 243
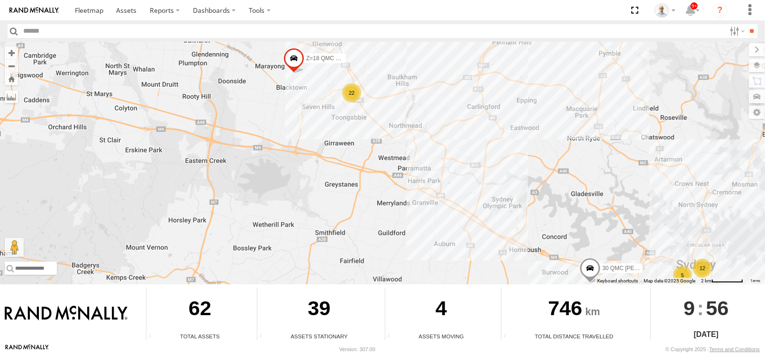
drag, startPoint x: 384, startPoint y: 147, endPoint x: 435, endPoint y: 210, distance: 81.3
click at [436, 216] on div "27QMC # KS75A Z=18 QMC Written off # 102 UD 9T 30 QMC David Carmona 08QMC Mosta…" at bounding box center [382, 163] width 765 height 243
